Goal: Book appointment/travel/reservation

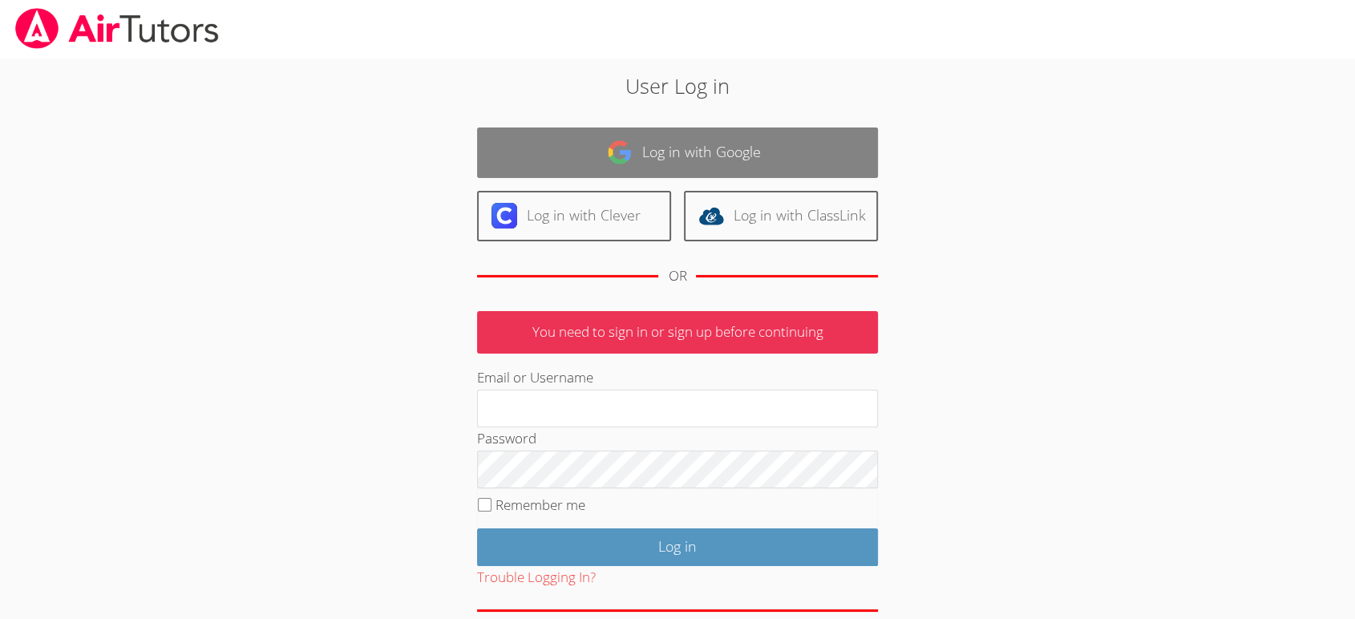
click at [624, 158] on img at bounding box center [620, 152] width 26 height 26
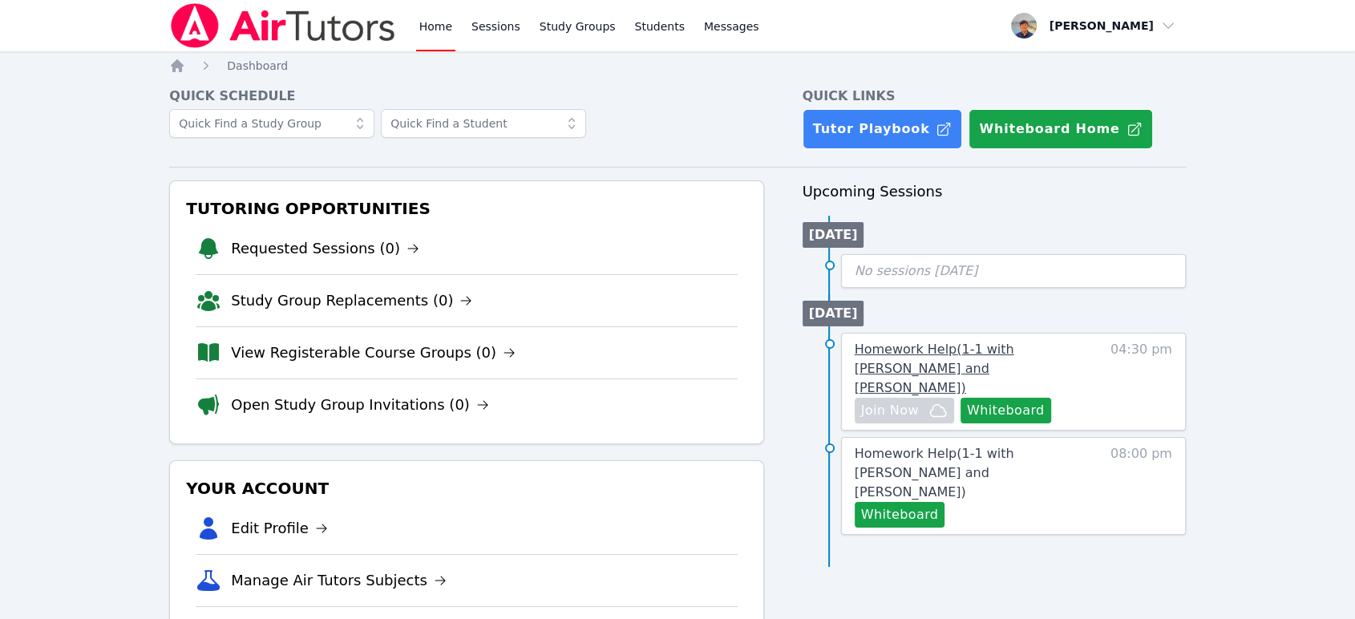
click at [1014, 351] on span "Homework Help ( 1-1 with [PERSON_NAME] and [PERSON_NAME] )" at bounding box center [933, 368] width 159 height 54
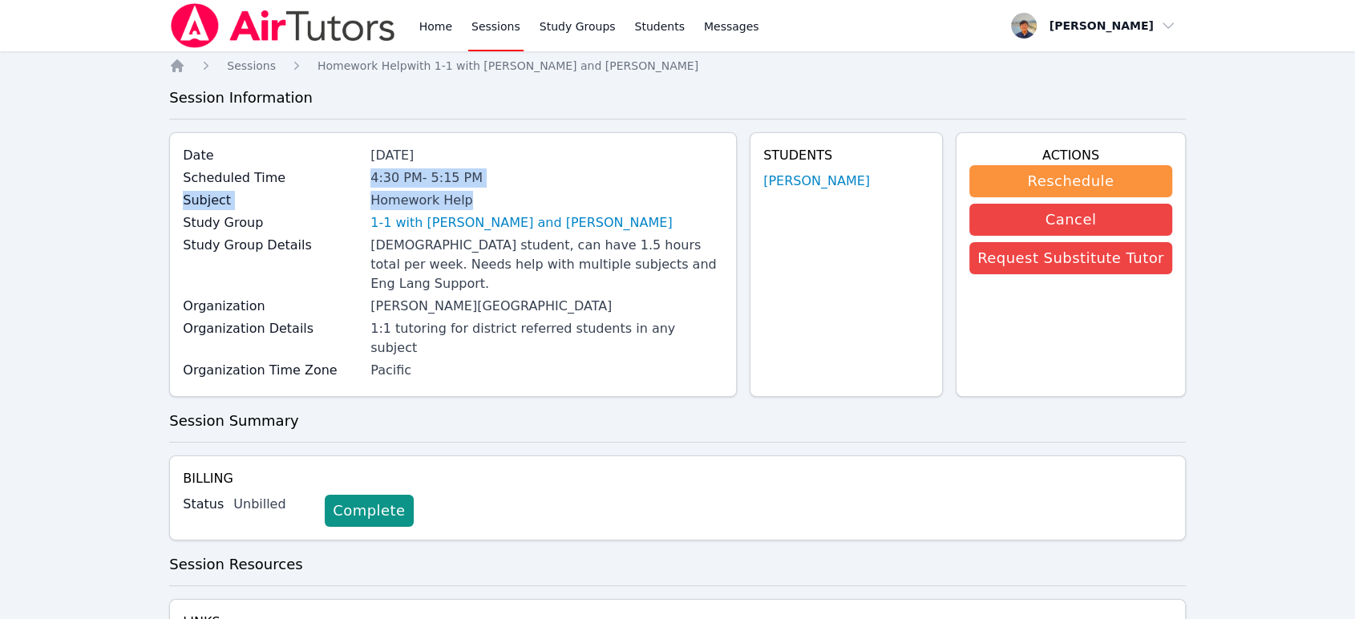
drag, startPoint x: 394, startPoint y: 180, endPoint x: 494, endPoint y: 204, distance: 103.0
click at [494, 204] on div "Date [DATE] Scheduled Time 4:30 PM - 5:15 PM Subject Homework Help Study Group …" at bounding box center [452, 264] width 567 height 264
click at [494, 204] on div "Homework Help" at bounding box center [546, 200] width 353 height 19
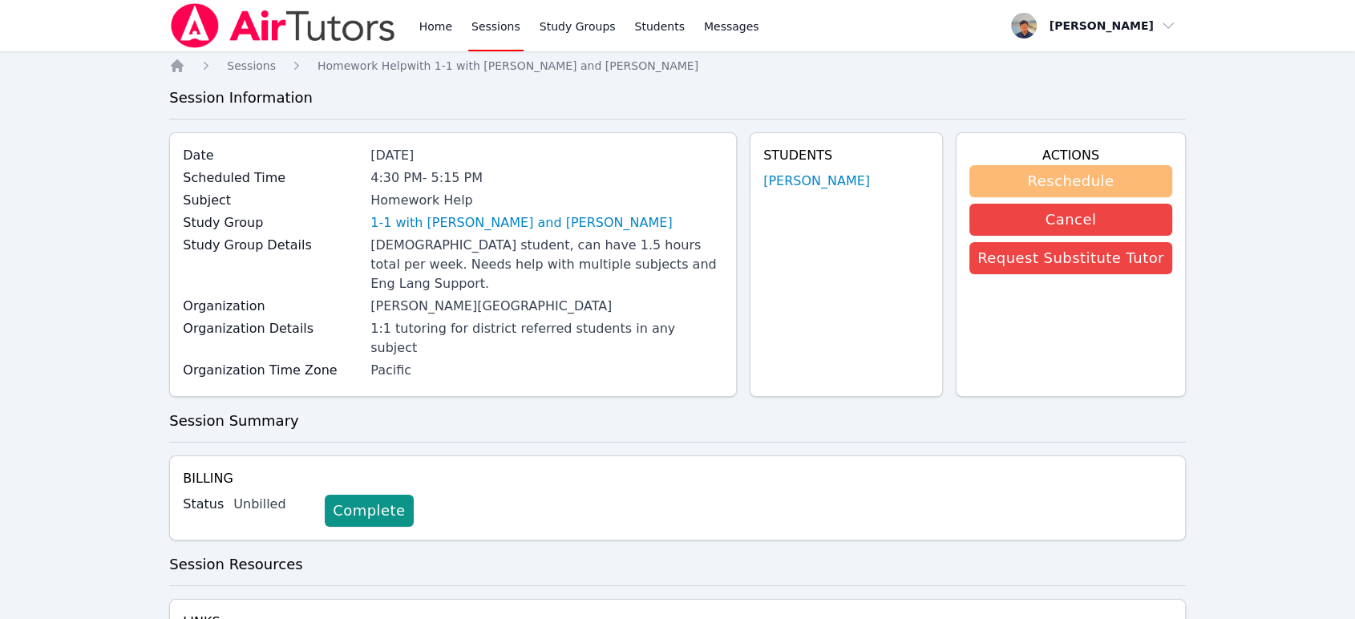
click at [1058, 178] on button "Reschedule" at bounding box center [1070, 181] width 203 height 32
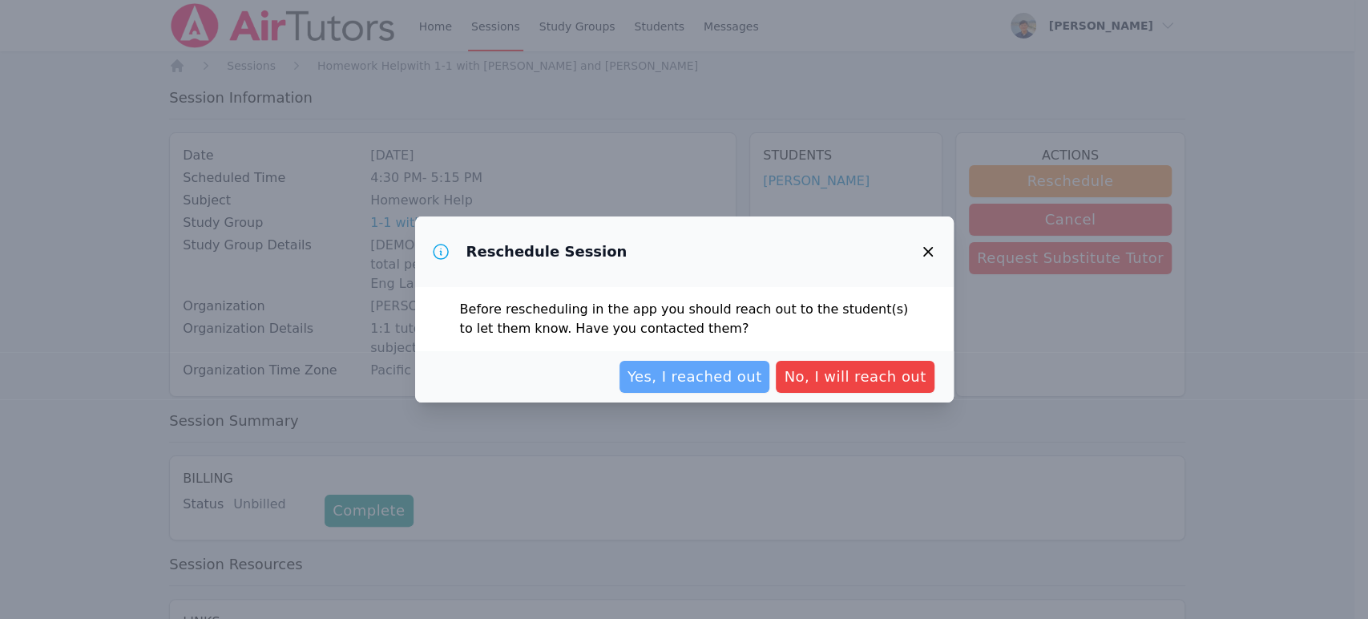
click at [698, 382] on span "Yes, I reached out" at bounding box center [695, 376] width 135 height 22
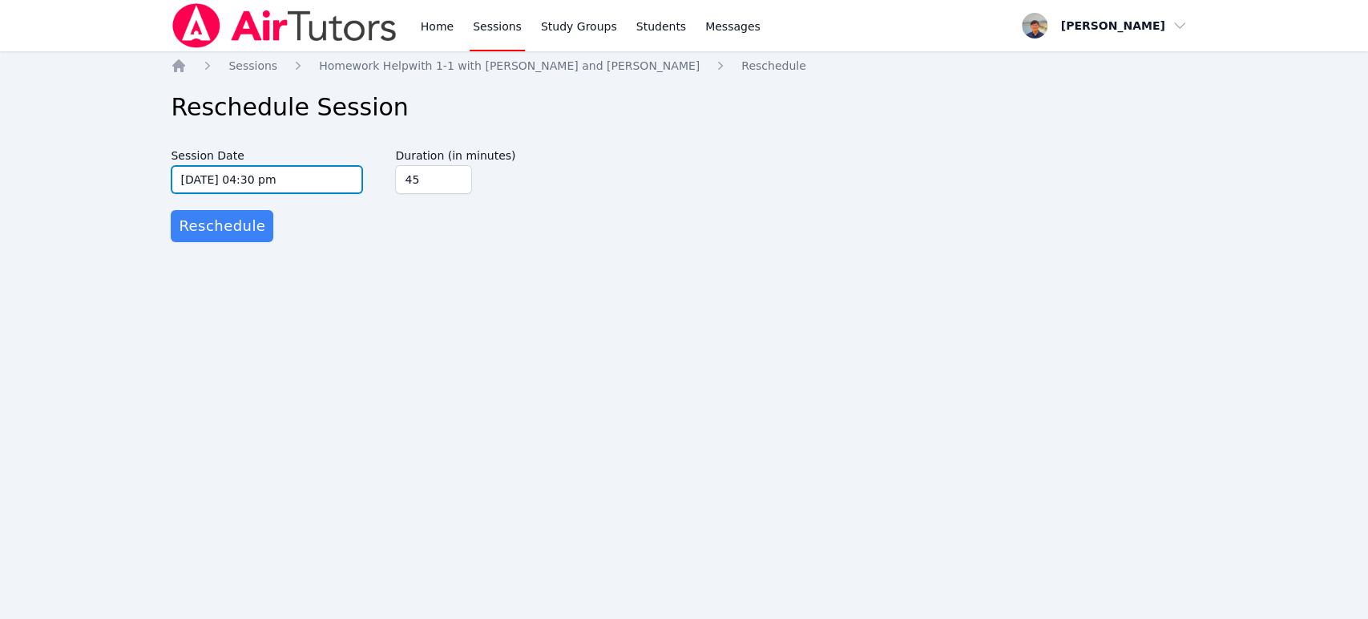
click at [255, 180] on input "[DATE] 04:30 pm" at bounding box center [267, 179] width 192 height 29
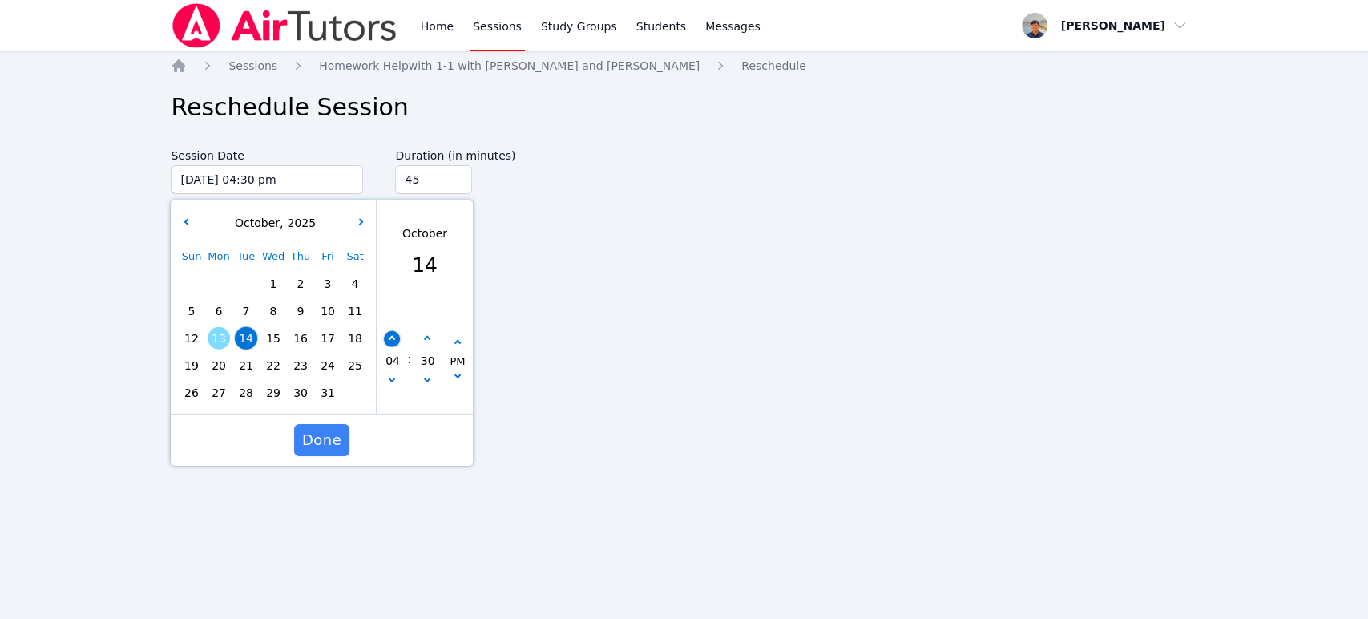
click at [399, 336] on button "button" at bounding box center [392, 339] width 16 height 16
type input "[DATE] 05:30 pm"
type input "05"
click at [399, 336] on button "button" at bounding box center [392, 339] width 16 height 16
type input "[DATE] 06:30 pm"
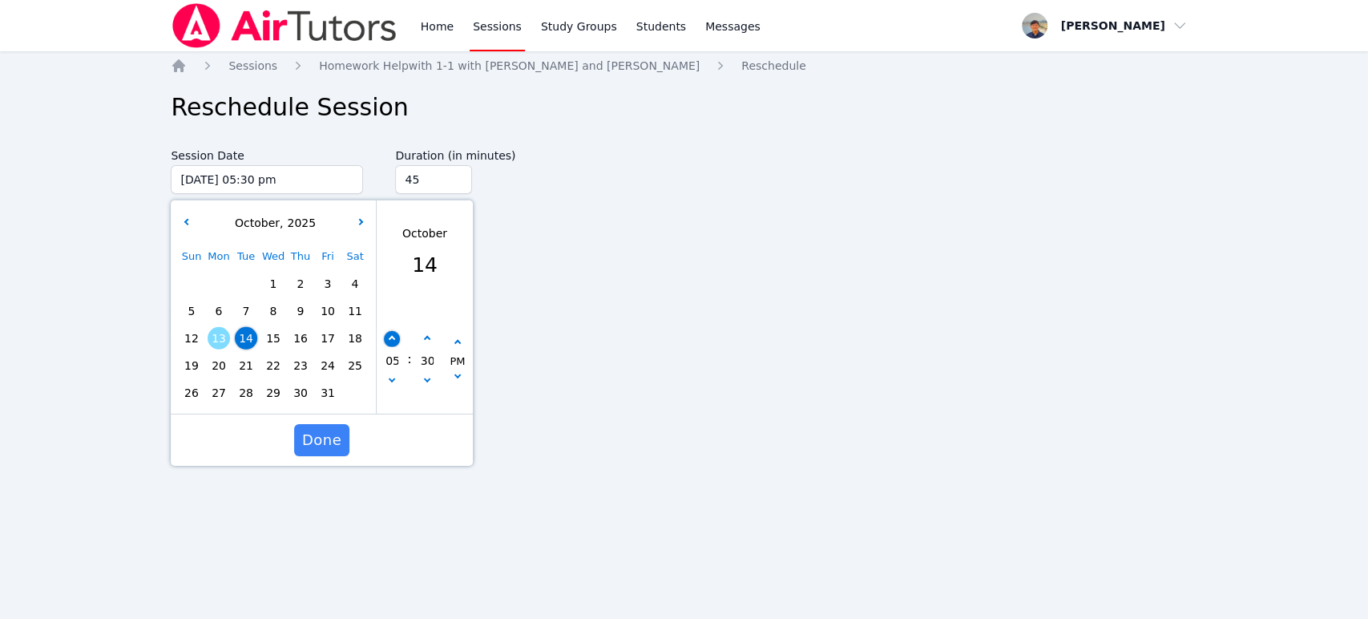
type input "06"
click at [399, 336] on button "button" at bounding box center [392, 339] width 16 height 16
type input "[DATE] 07:30 pm"
type input "07"
click at [308, 439] on span "Done" at bounding box center [321, 440] width 39 height 22
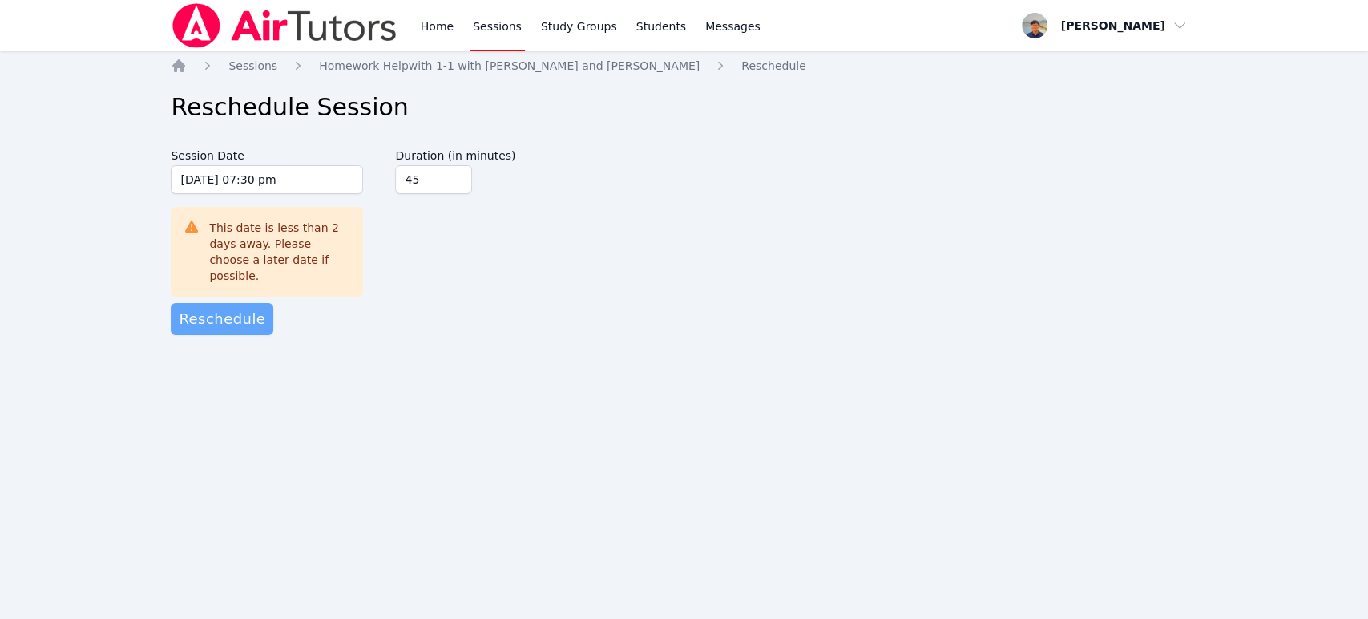
click at [233, 308] on span "Reschedule" at bounding box center [222, 319] width 87 height 22
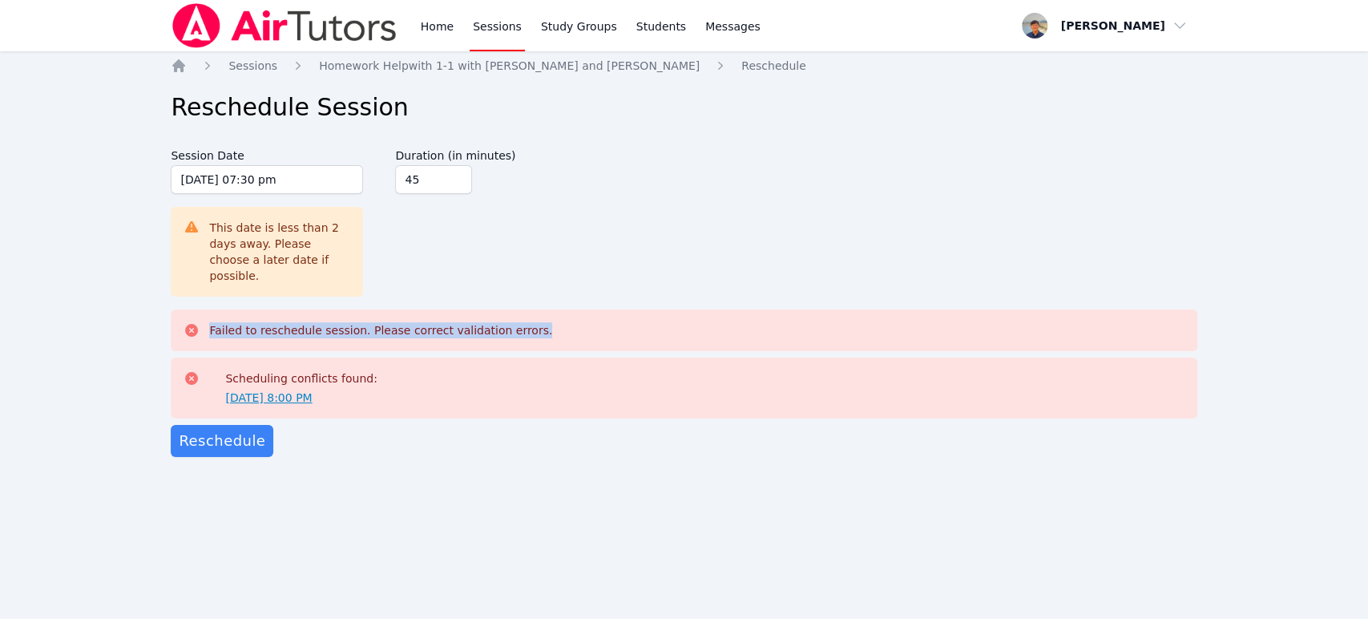
drag, startPoint x: 211, startPoint y: 320, endPoint x: 529, endPoint y: 330, distance: 318.4
click at [529, 330] on div "Failed to reschedule session. Please correct validation errors." at bounding box center [684, 330] width 1026 height 42
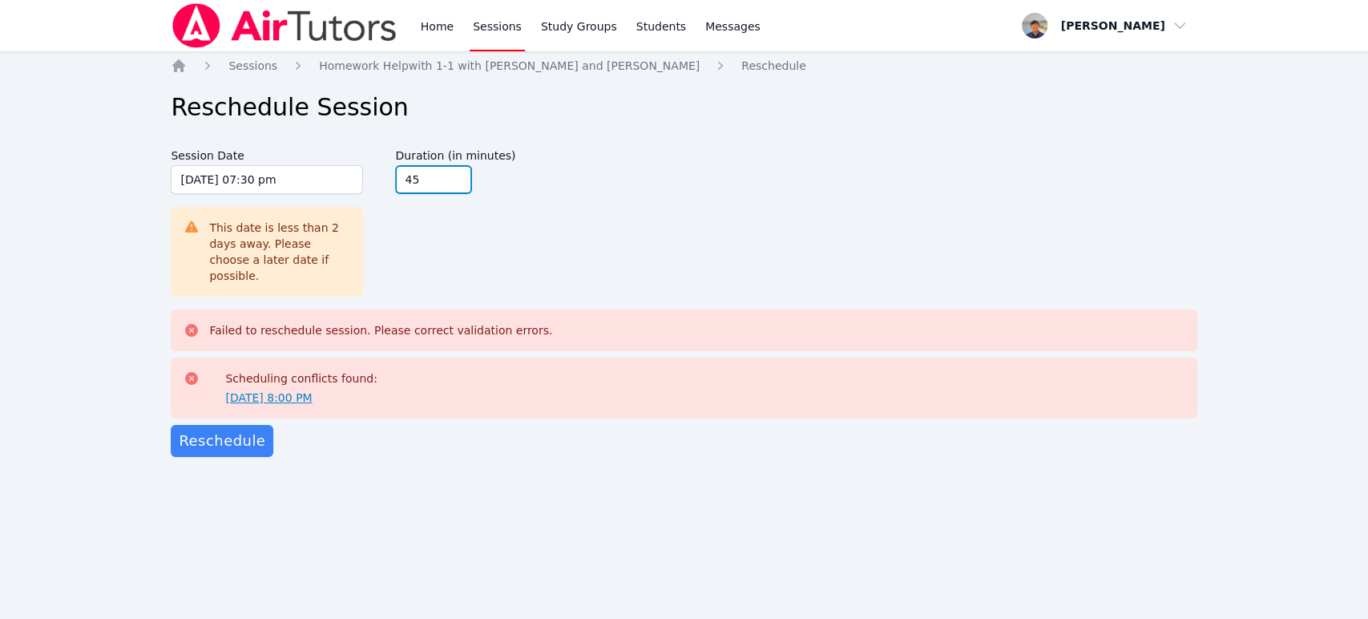
click at [417, 186] on input "45" at bounding box center [433, 179] width 77 height 29
click at [603, 482] on div "Home Sessions Study Groups Students Messages Open user menu YoungKwang [PERSON_…" at bounding box center [684, 309] width 1368 height 619
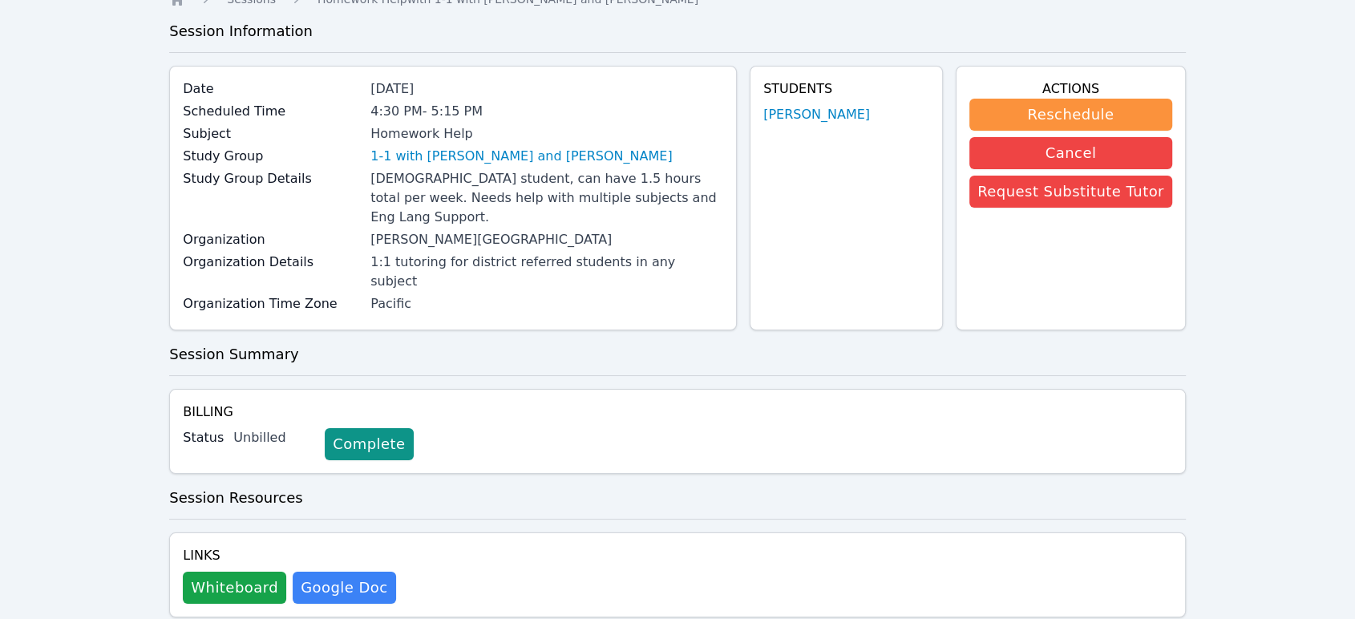
scroll to position [71, 0]
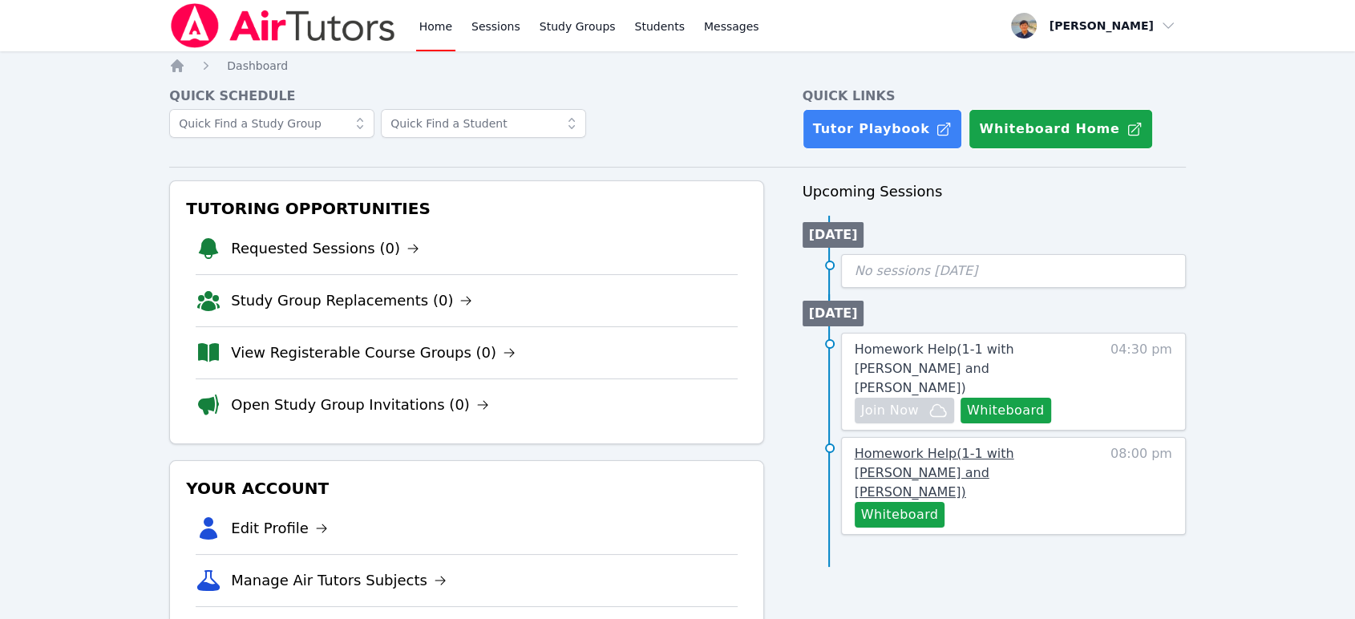
click at [980, 453] on link "Homework Help ( 1-1 with [PERSON_NAME] and [PERSON_NAME] )" at bounding box center [973, 473] width 238 height 58
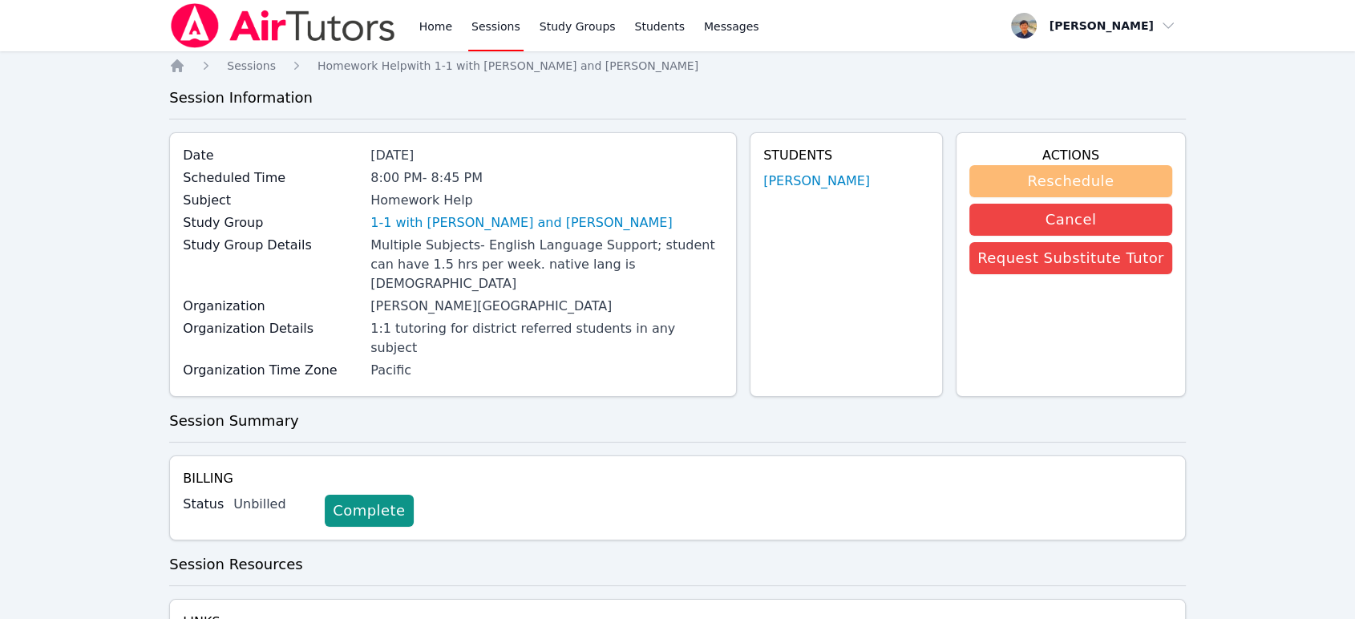
click at [1076, 172] on button "Reschedule" at bounding box center [1070, 181] width 203 height 32
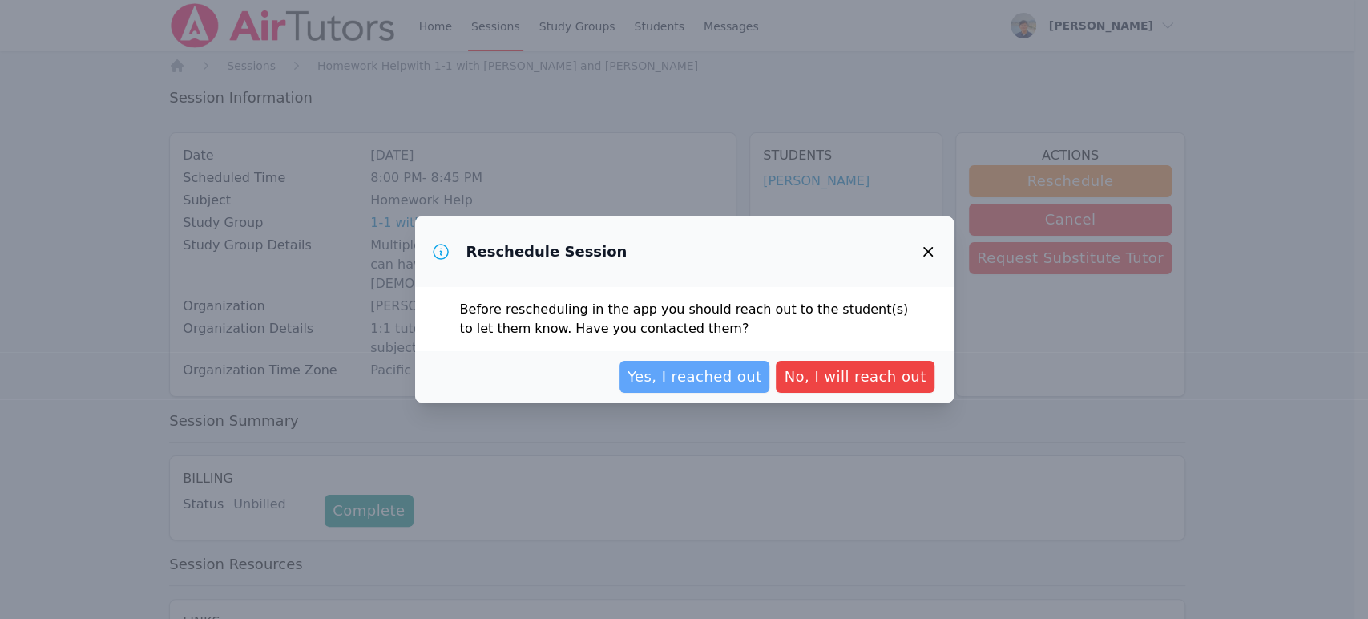
click at [708, 369] on span "Yes, I reached out" at bounding box center [695, 376] width 135 height 22
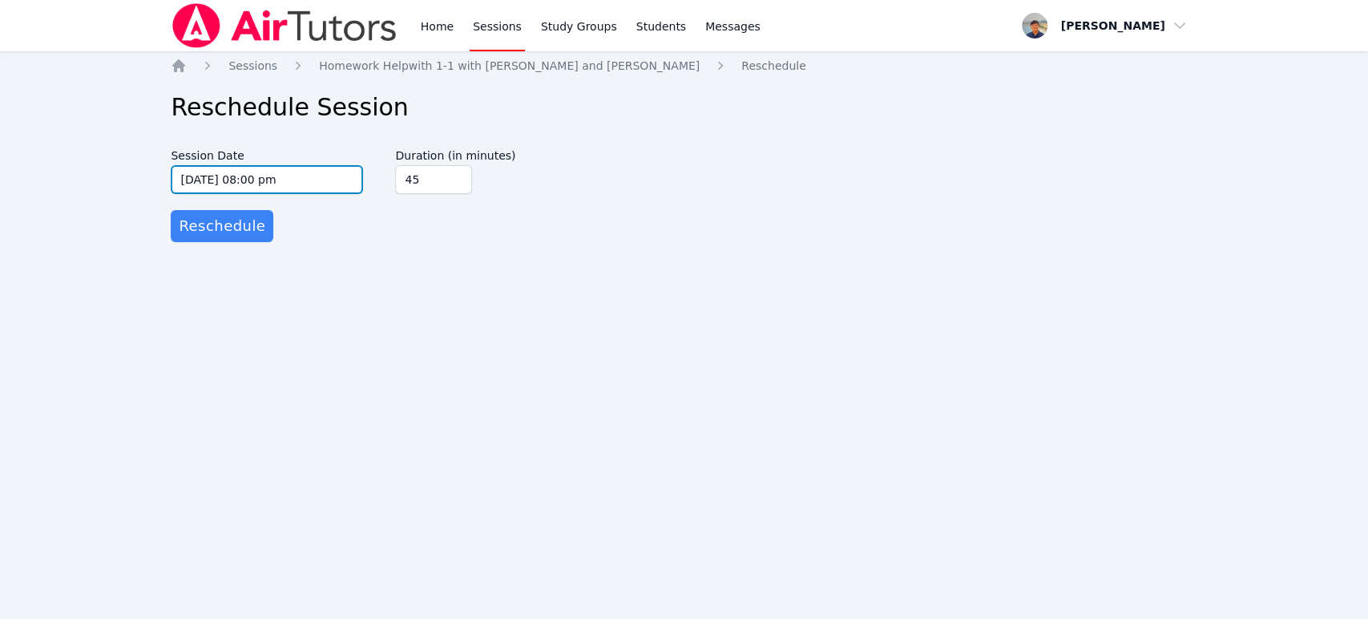
click at [321, 174] on input "[DATE] 08:00 pm" at bounding box center [267, 179] width 192 height 29
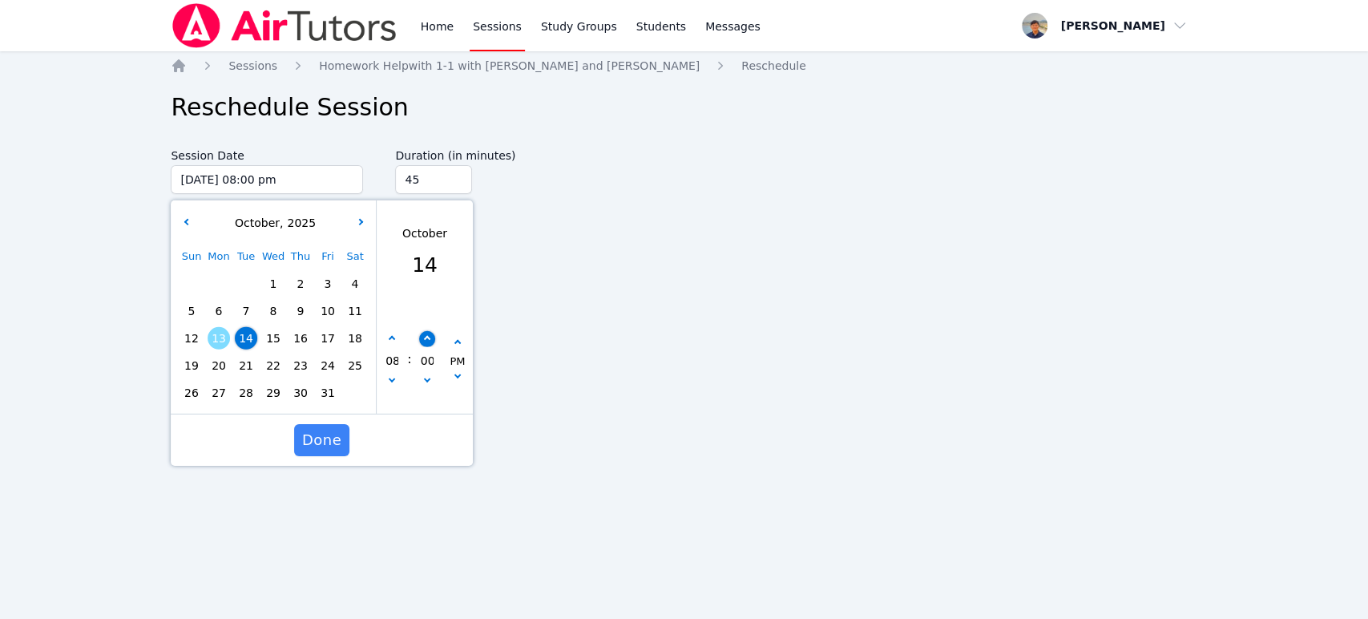
click at [423, 345] on button "button" at bounding box center [427, 339] width 16 height 16
type input "[DATE] 08:05 pm"
type input "05"
click at [429, 341] on button "button" at bounding box center [427, 339] width 16 height 16
type input "[DATE] 08:10 pm"
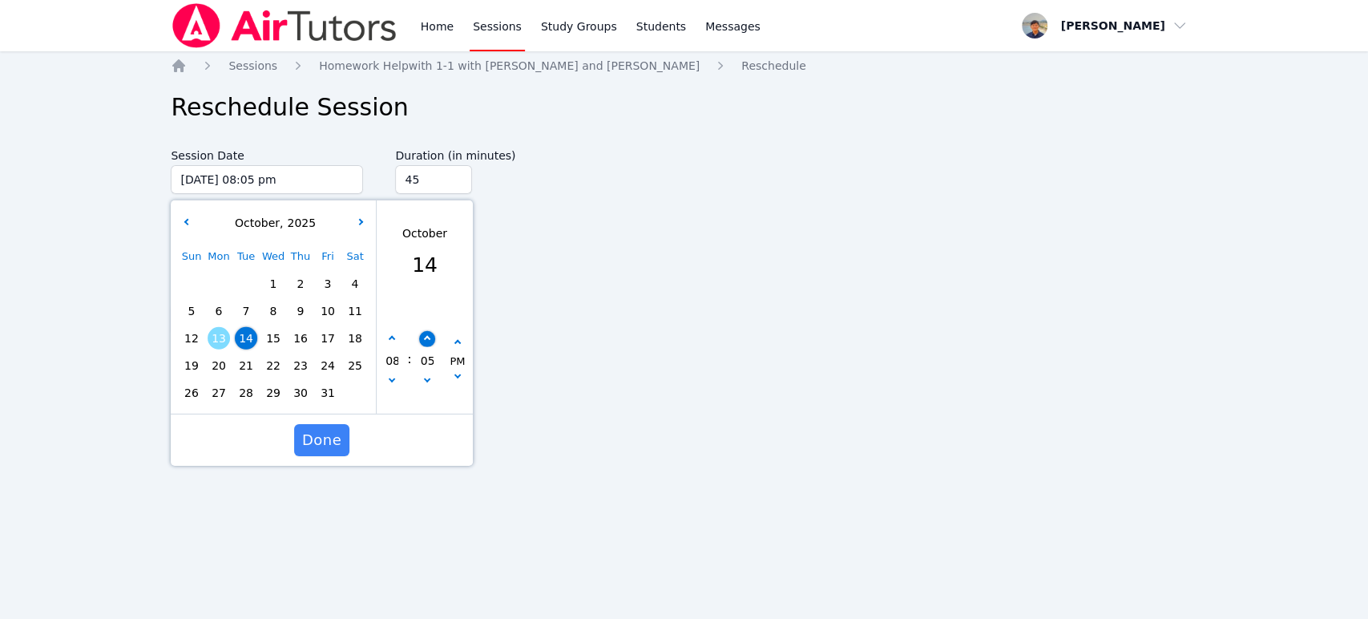
type input "10"
click at [429, 341] on button "button" at bounding box center [427, 339] width 16 height 16
type input "[DATE] 08:15 pm"
type input "15"
click at [329, 429] on span "Done" at bounding box center [321, 440] width 39 height 22
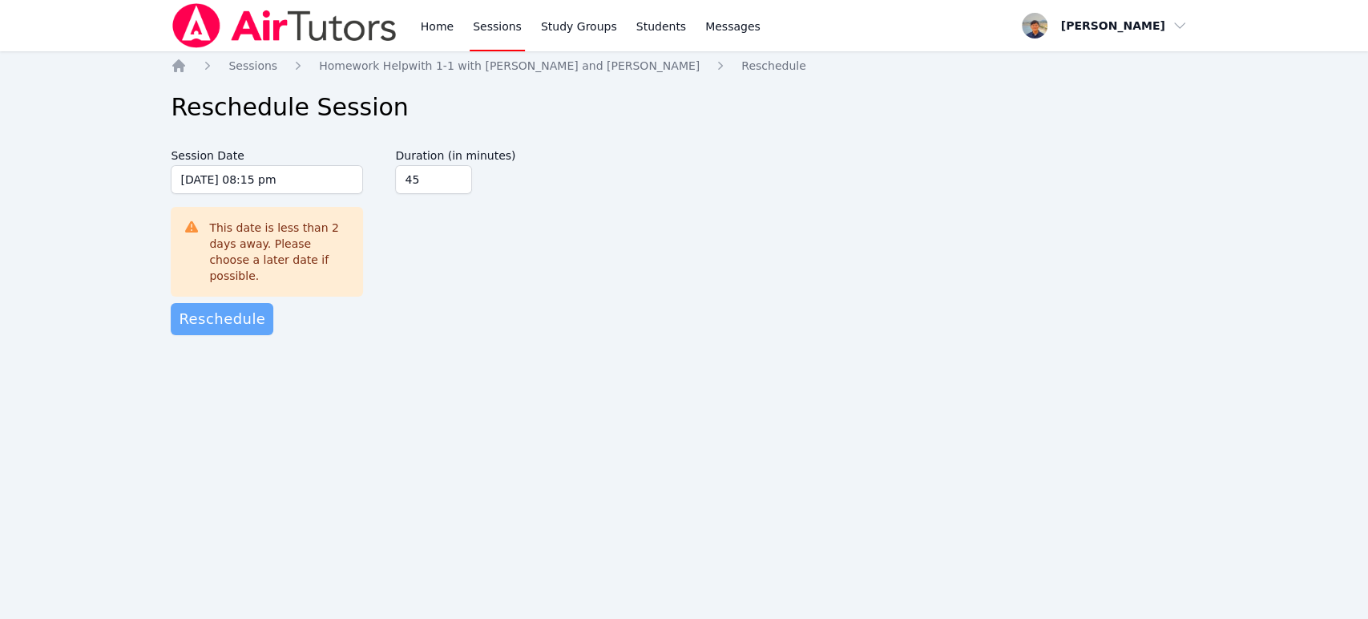
click at [244, 313] on span "Reschedule" at bounding box center [222, 319] width 87 height 22
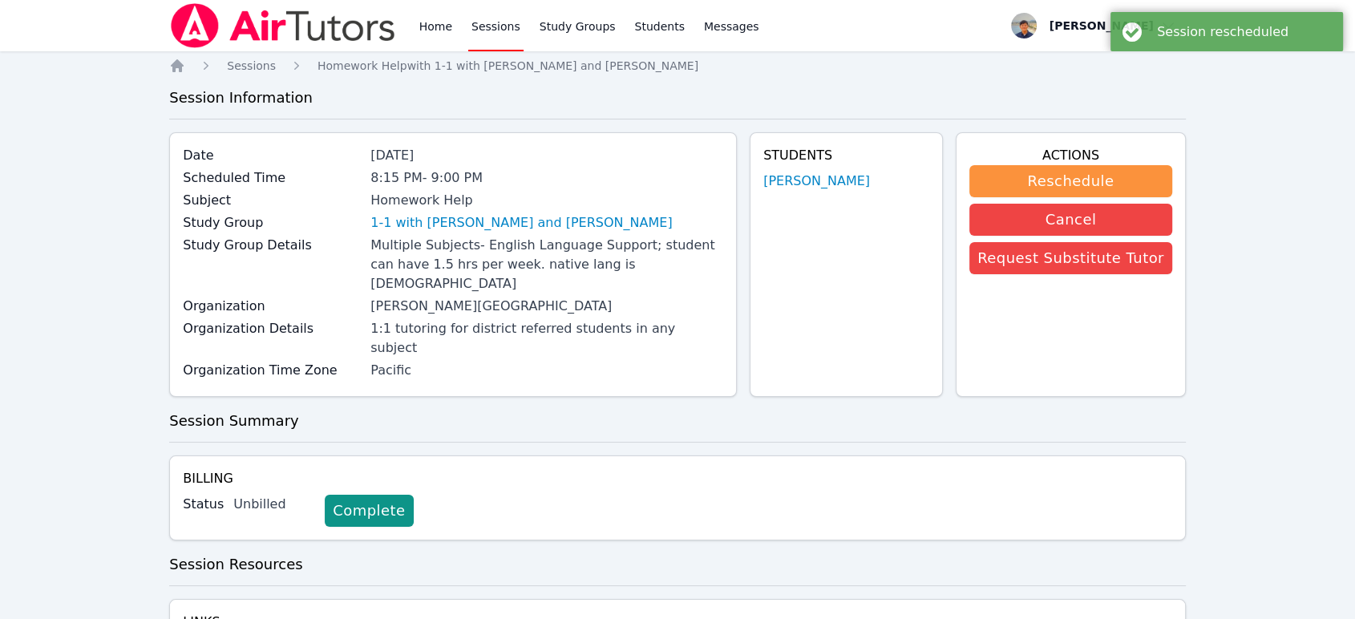
click at [501, 27] on link "Sessions" at bounding box center [495, 25] width 55 height 51
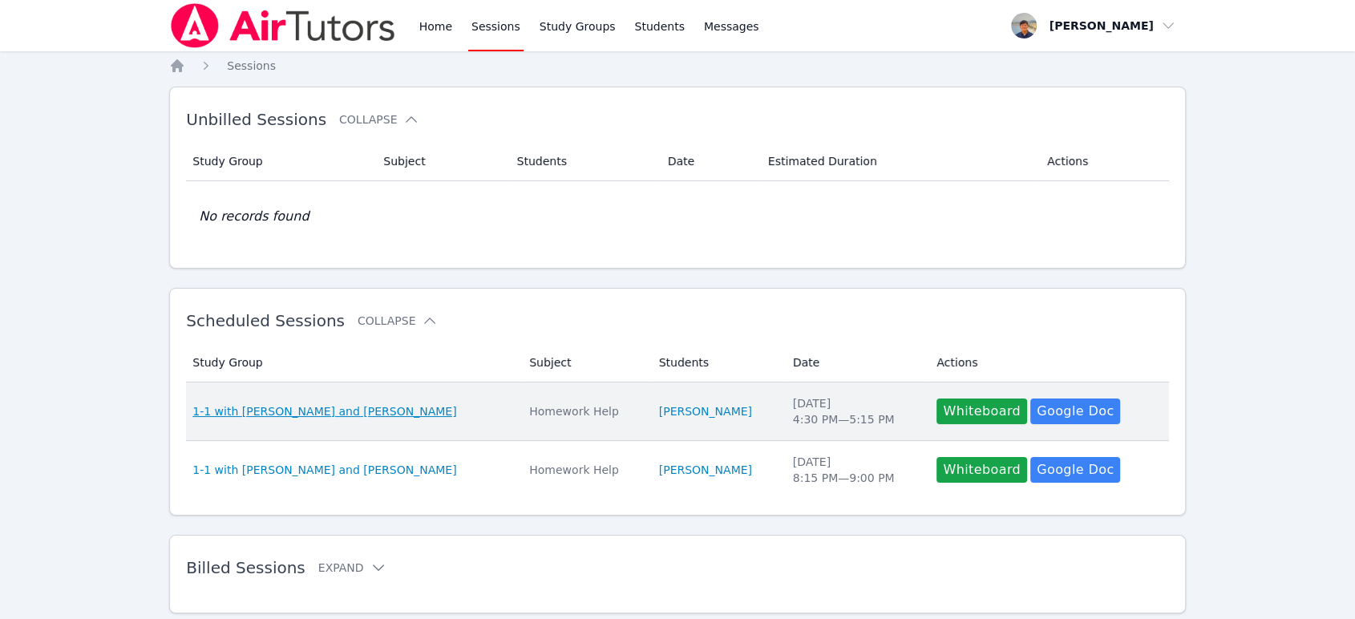
click at [341, 409] on span "1-1 with [PERSON_NAME] and [PERSON_NAME]" at bounding box center [324, 411] width 264 height 16
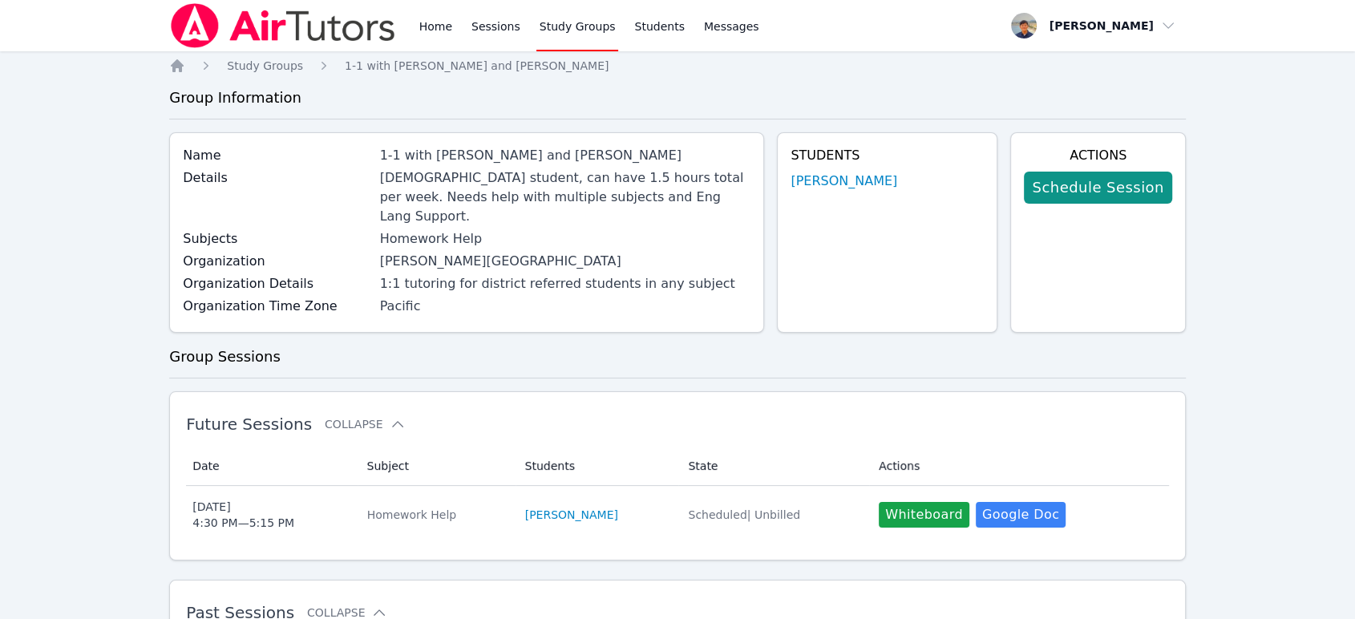
click at [224, 23] on img at bounding box center [282, 25] width 227 height 45
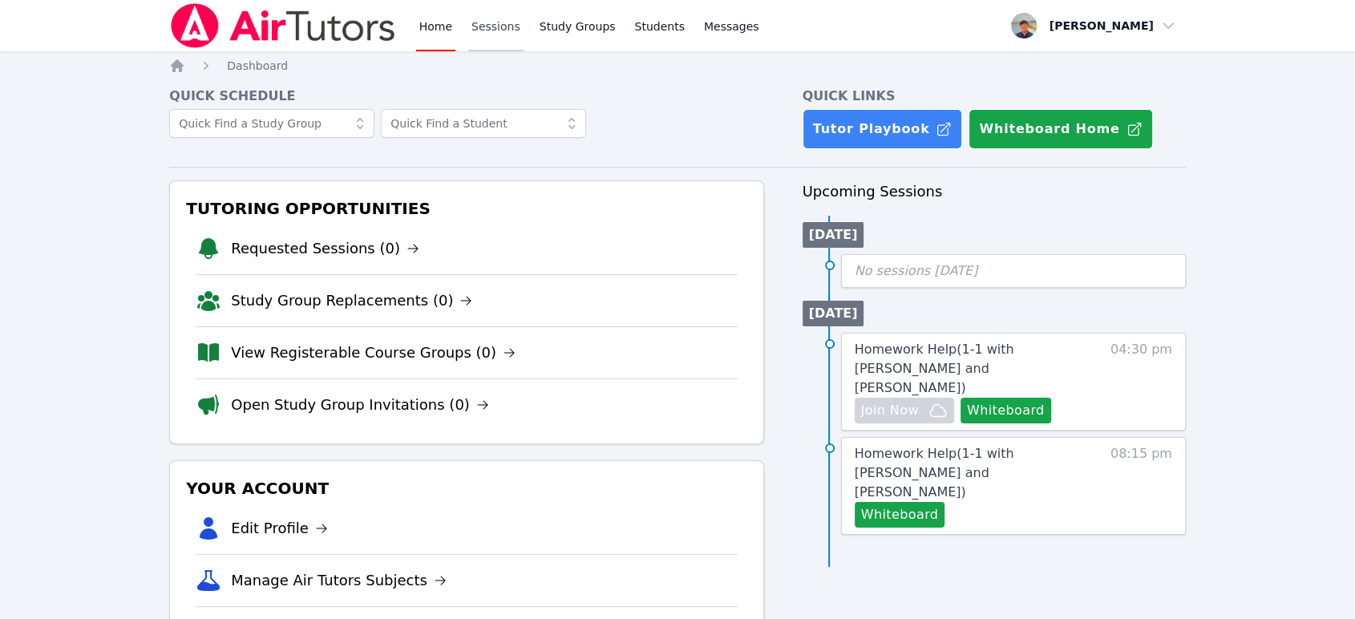
click at [507, 38] on link "Sessions" at bounding box center [495, 25] width 55 height 51
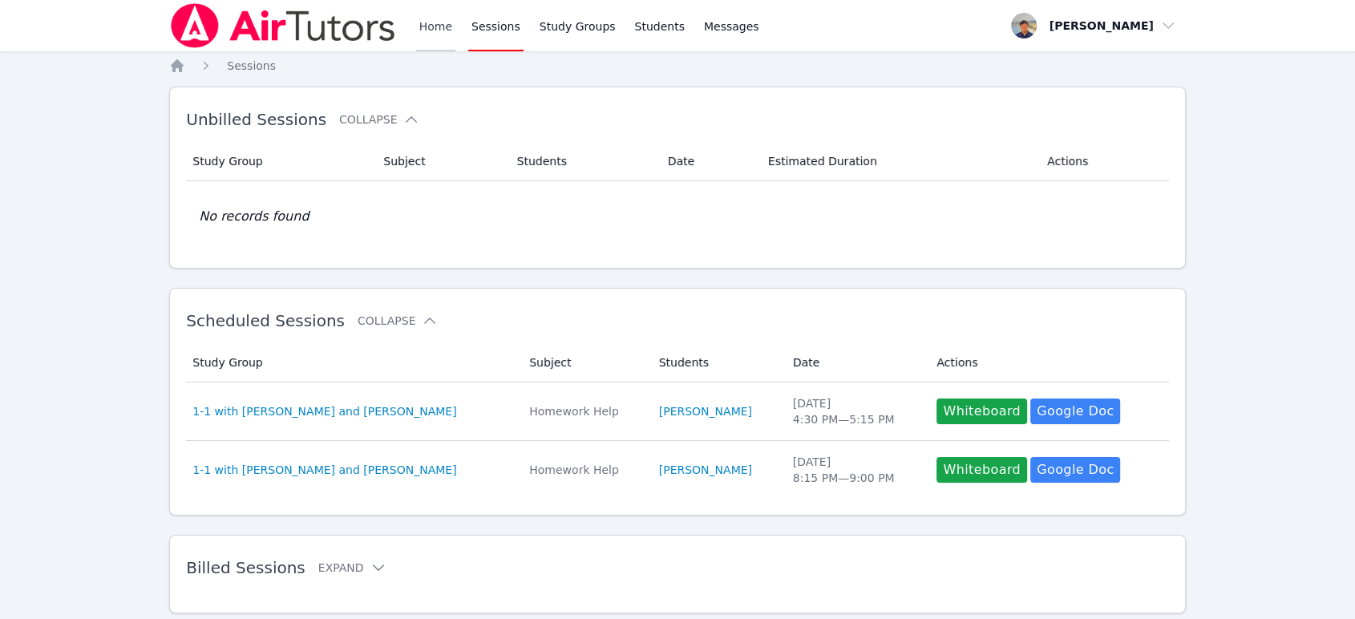
click at [427, 18] on link "Home" at bounding box center [435, 25] width 39 height 51
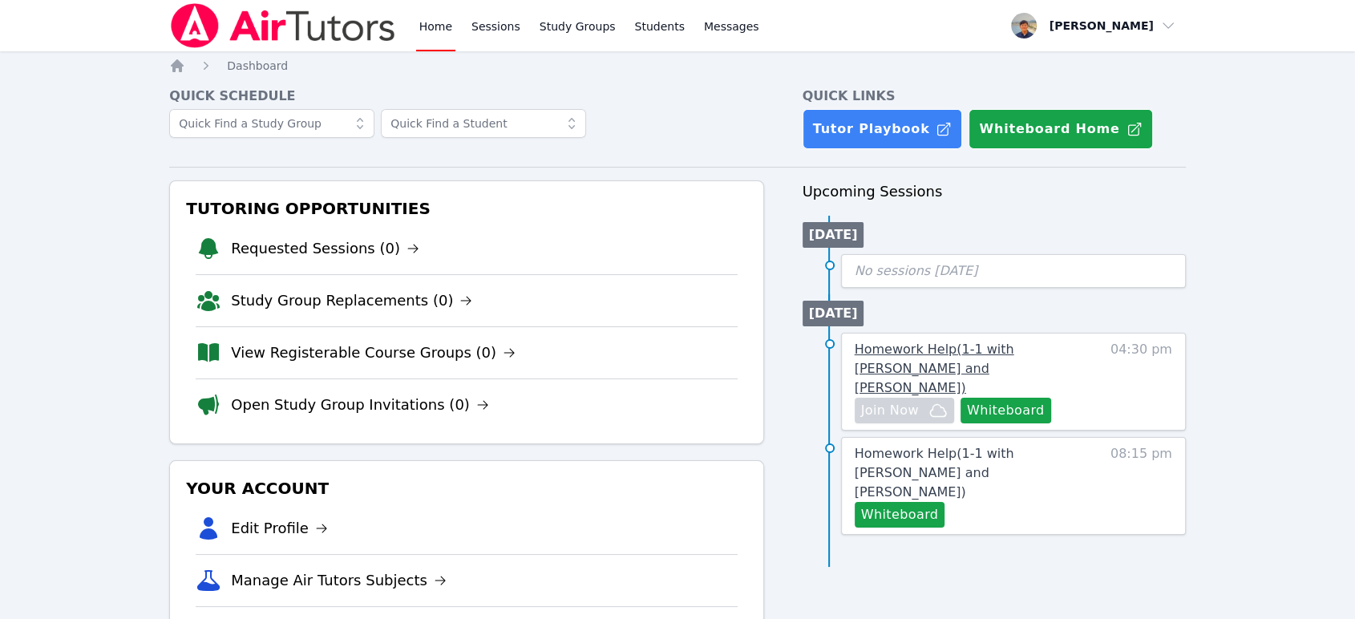
click at [1023, 358] on link "Homework Help ( 1-1 with [PERSON_NAME] and [PERSON_NAME] )" at bounding box center [973, 369] width 238 height 58
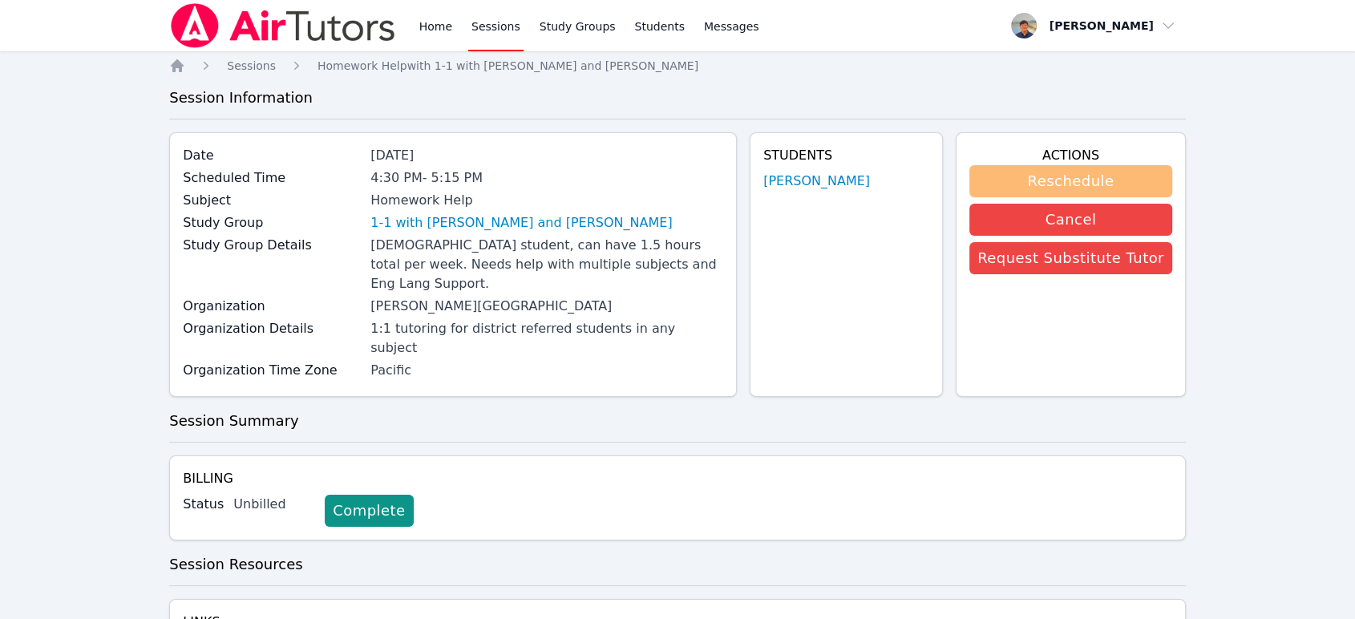
click at [1080, 184] on button "Reschedule" at bounding box center [1070, 181] width 203 height 32
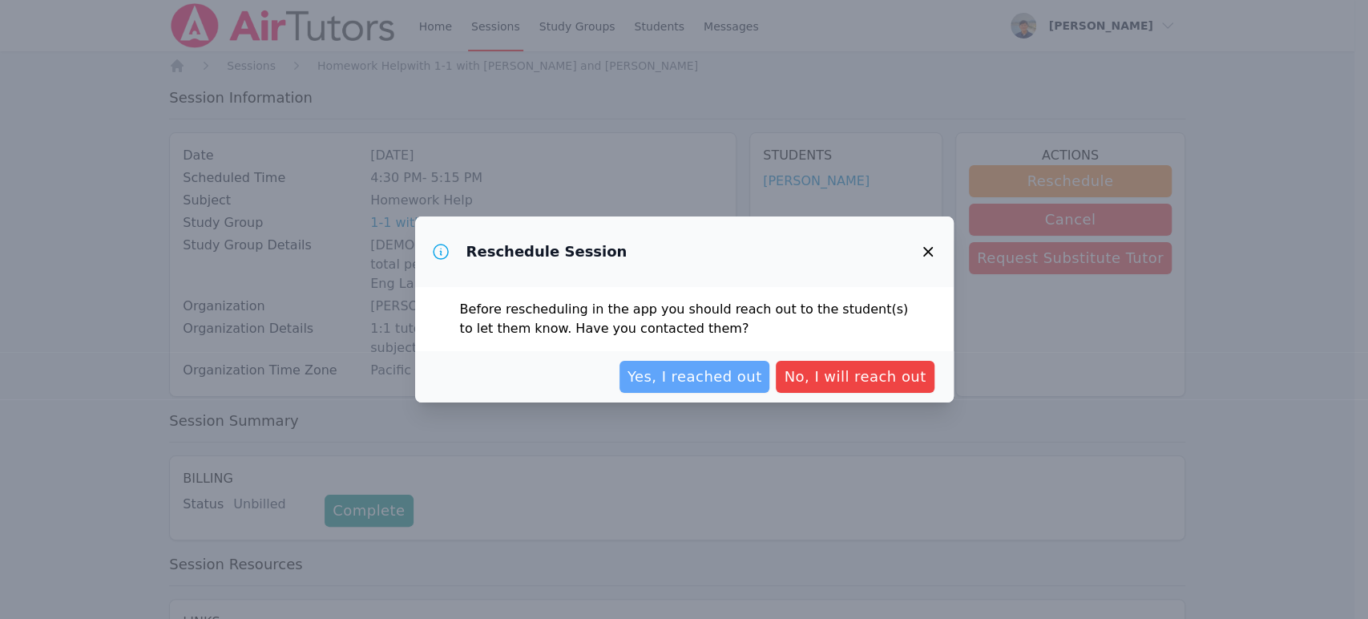
click at [692, 372] on span "Yes, I reached out" at bounding box center [695, 376] width 135 height 22
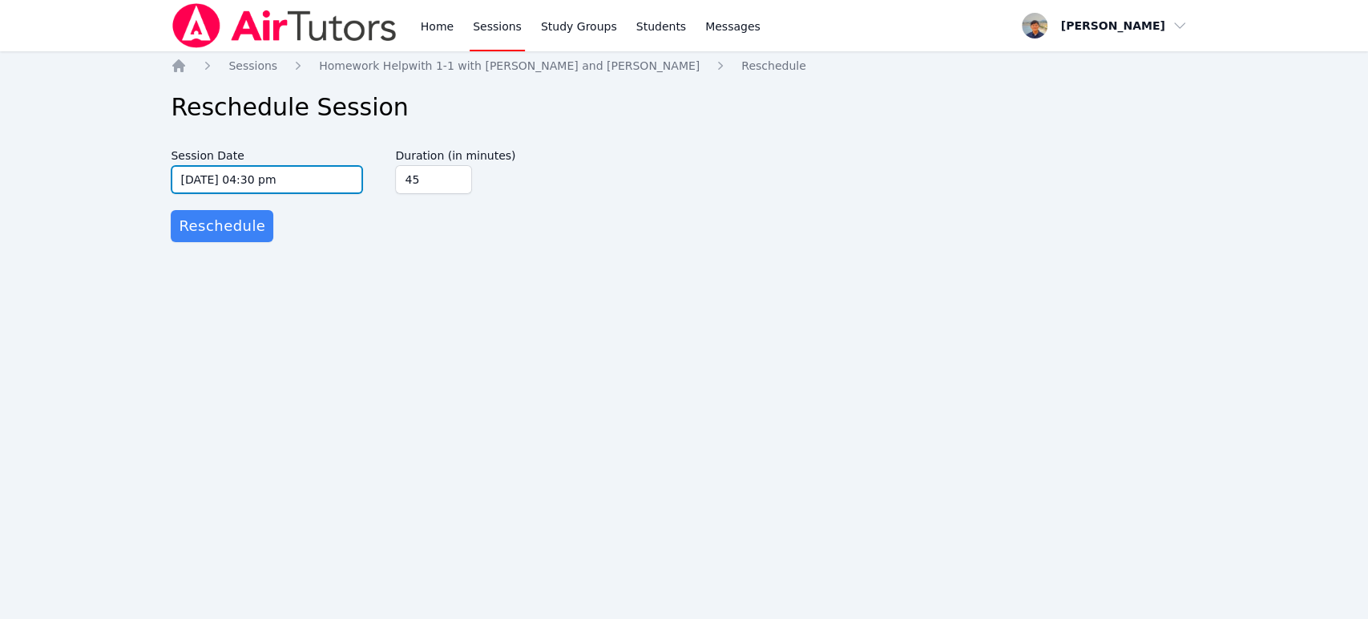
click at [280, 177] on input "[DATE] 04:30 pm" at bounding box center [267, 179] width 192 height 29
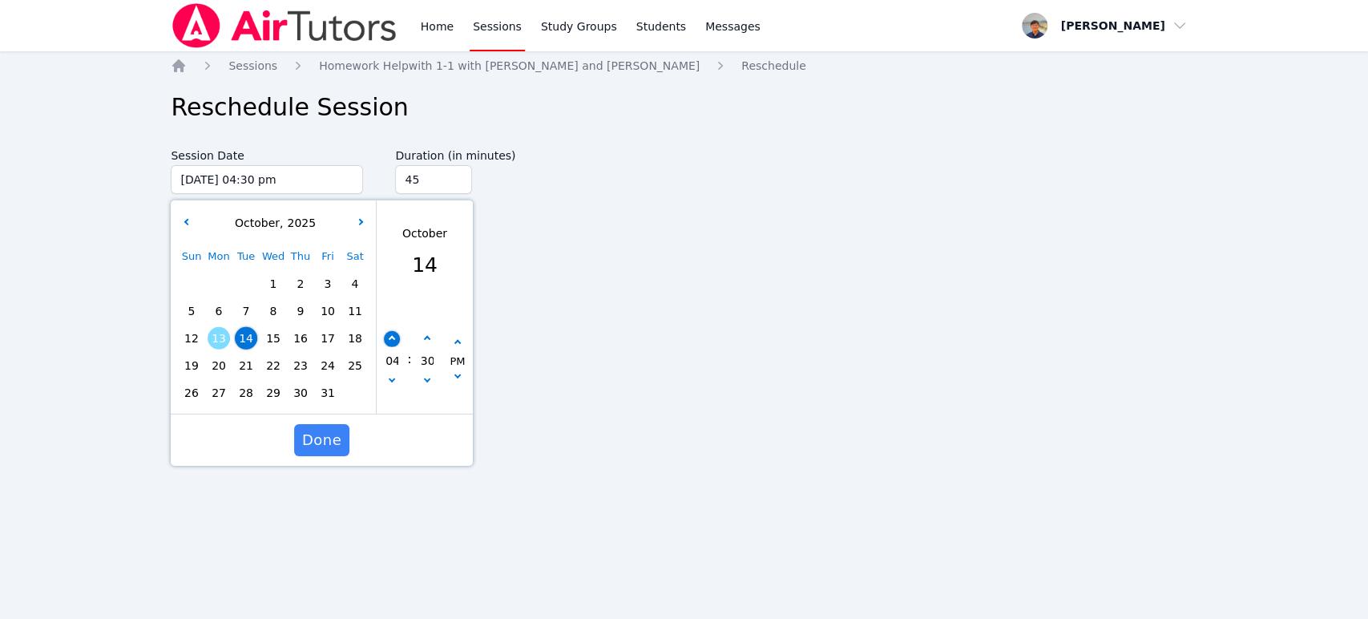
click at [394, 341] on button "button" at bounding box center [392, 339] width 16 height 16
type input "[DATE] 05:30 pm"
type input "05"
click at [394, 341] on button "button" at bounding box center [392, 339] width 16 height 16
type input "[DATE] 06:30 pm"
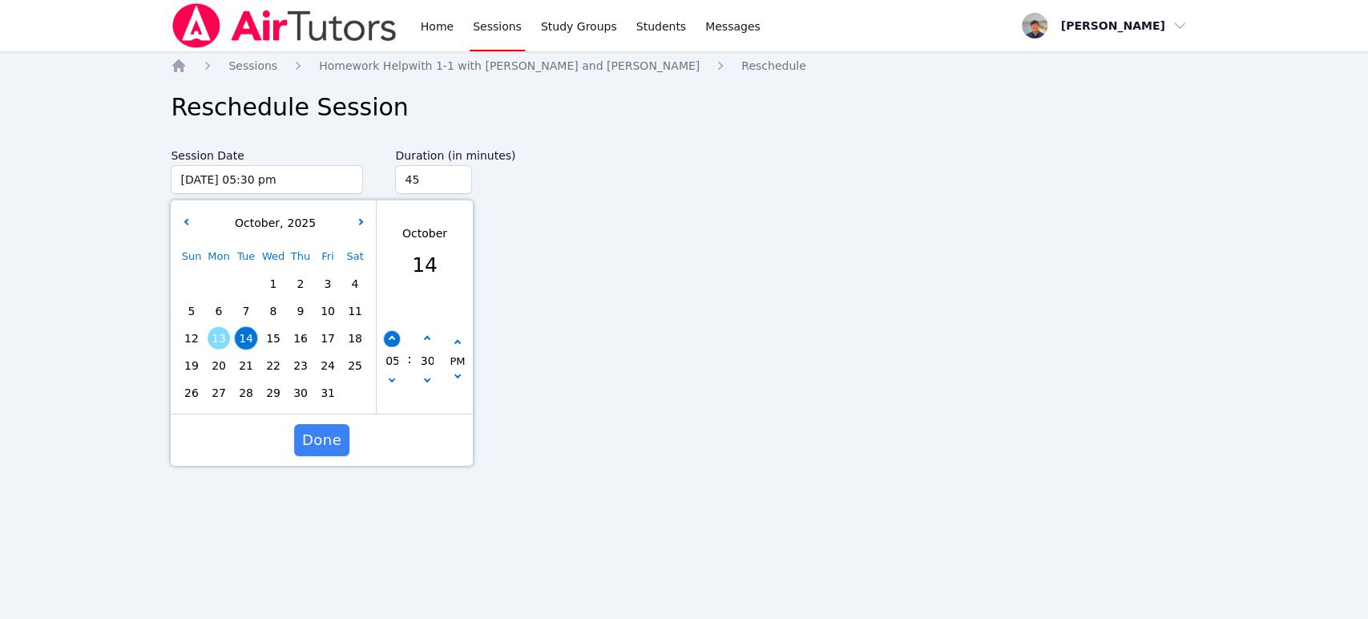
type input "06"
click at [395, 341] on button "button" at bounding box center [392, 339] width 16 height 16
type input "[DATE] 07:30 pm"
type input "07"
click at [329, 430] on span "Done" at bounding box center [321, 440] width 39 height 22
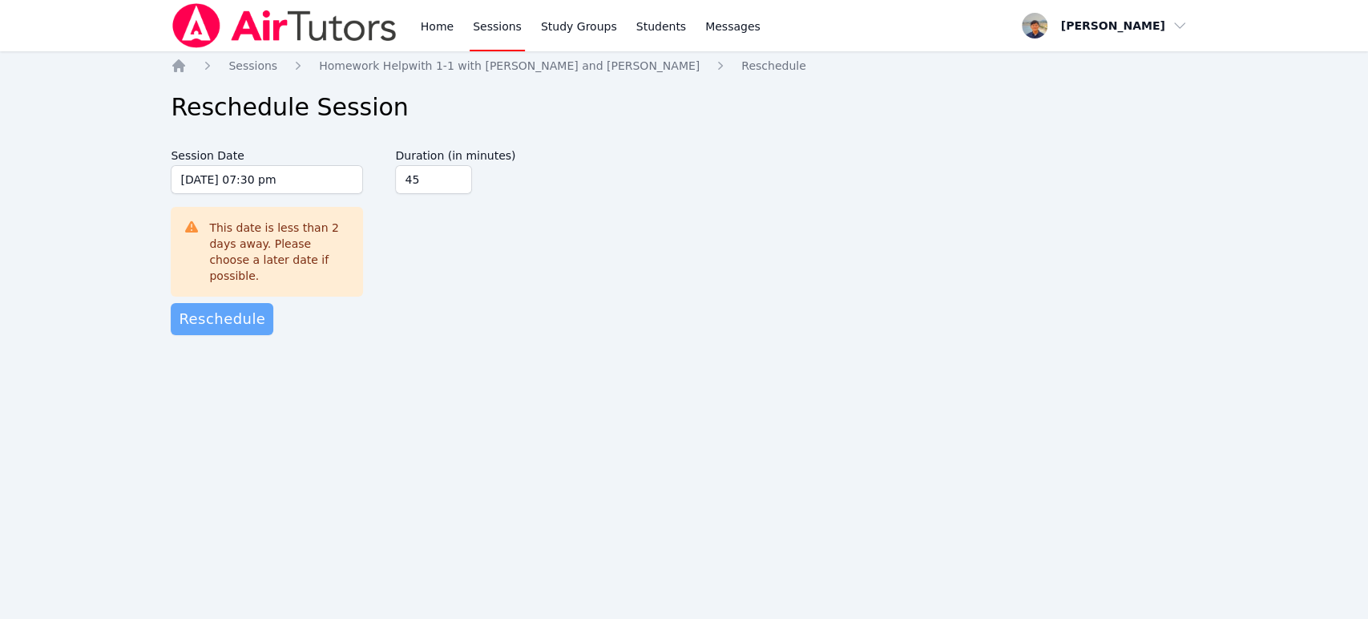
click at [230, 308] on span "Reschedule" at bounding box center [222, 319] width 87 height 22
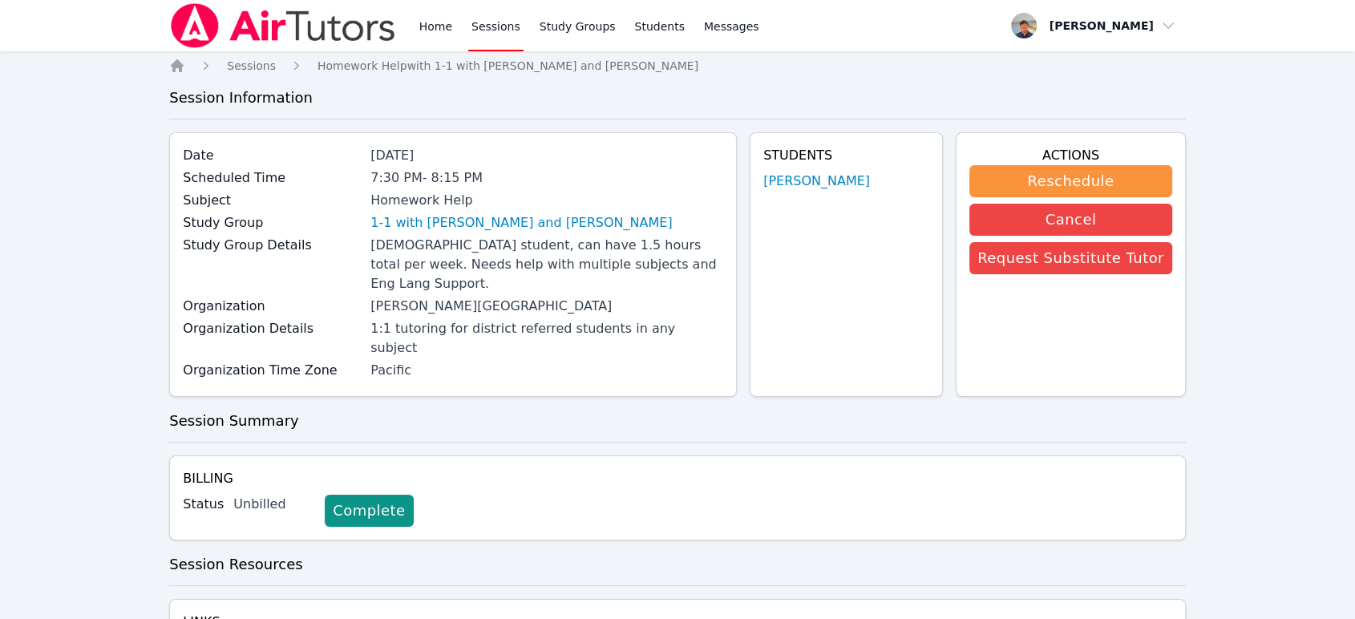
click at [248, 22] on img at bounding box center [282, 25] width 227 height 45
